Goal: Task Accomplishment & Management: Use online tool/utility

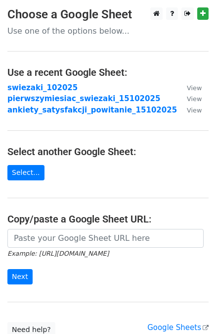
click at [55, 86] on strong "swiezaki_102025" at bounding box center [42, 87] width 70 height 9
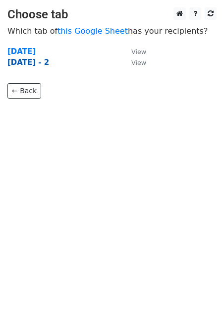
click at [46, 65] on strong "[DATE] - 2" at bounding box center [28, 62] width 42 height 9
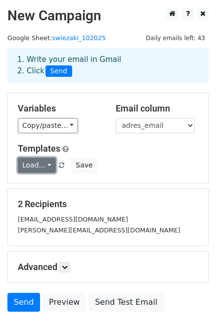
click at [41, 169] on link "Load..." at bounding box center [37, 164] width 38 height 15
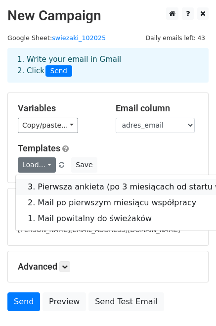
click at [43, 183] on link "3. Pierwsza ankieta (po 3 miesiącach od startu współpracy)" at bounding box center [145, 187] width 259 height 16
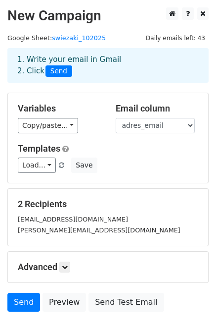
scroll to position [60, 0]
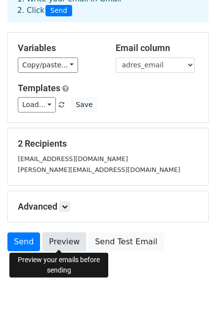
click at [62, 238] on link "Preview" at bounding box center [65, 241] width 44 height 19
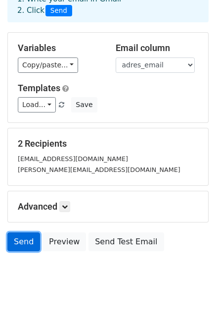
click at [18, 242] on link "Send" at bounding box center [23, 241] width 33 height 19
